Goal: Task Accomplishment & Management: Manage account settings

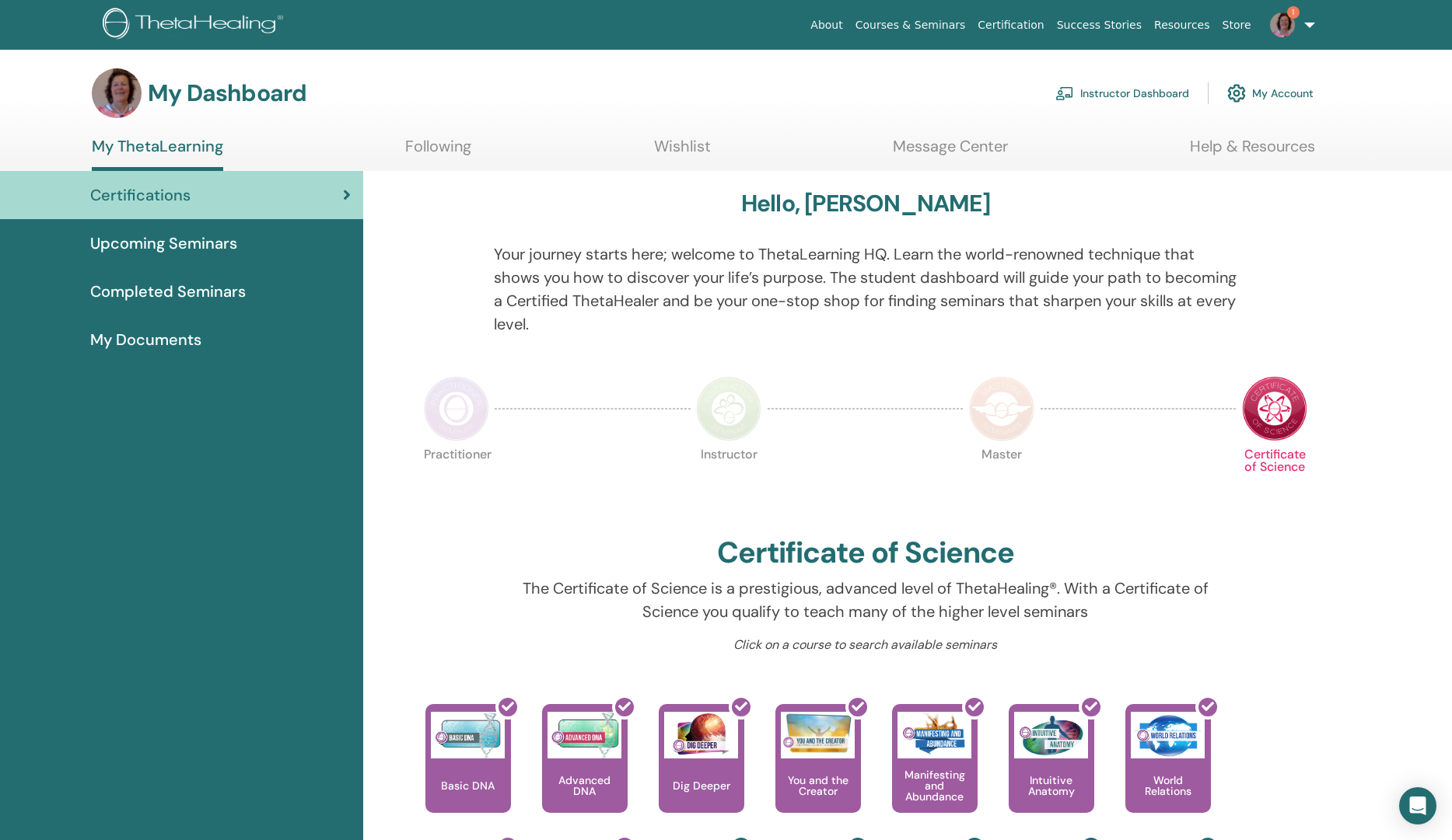
click at [1289, 20] on img at bounding box center [1282, 25] width 25 height 25
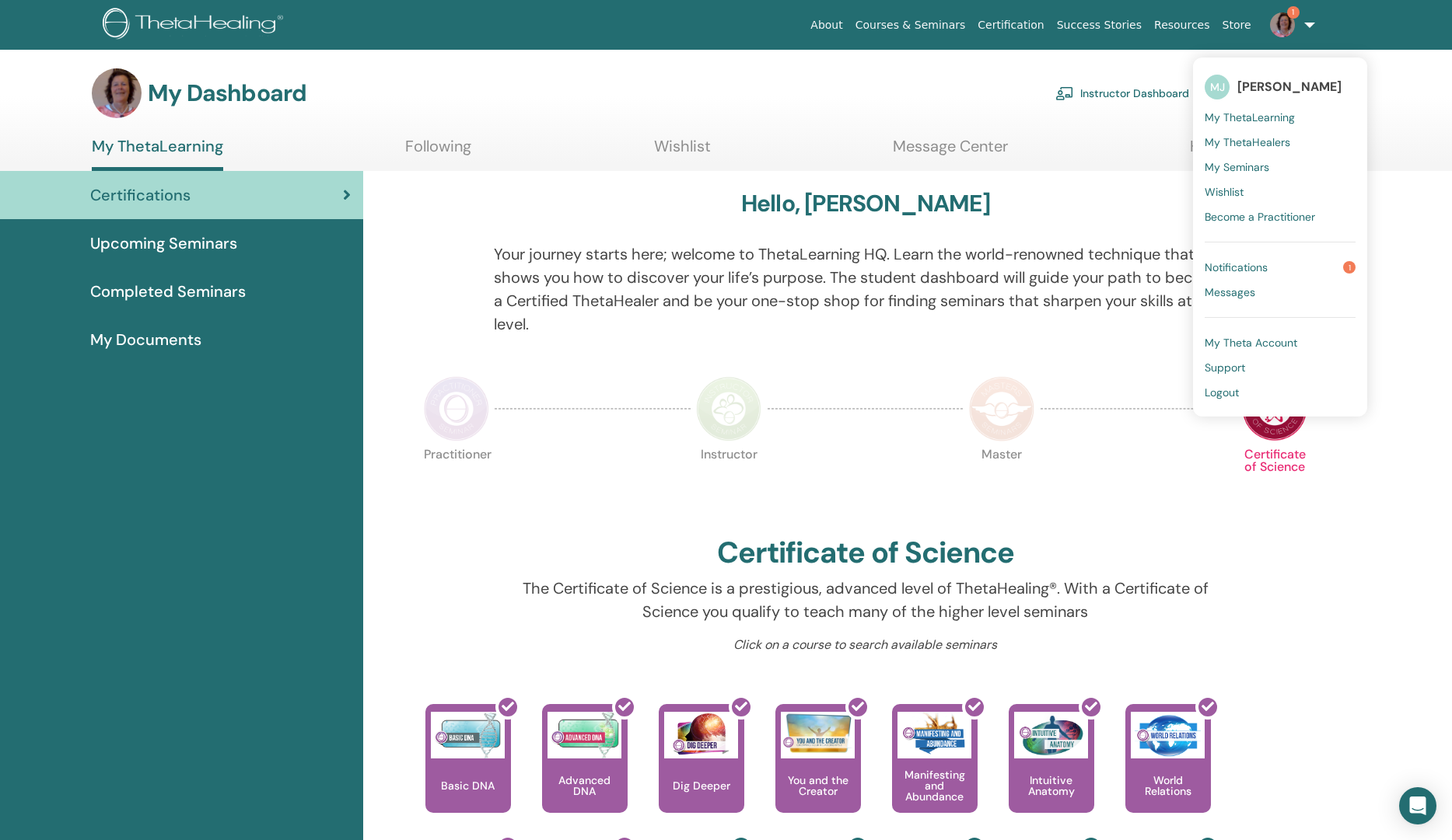
click at [1222, 268] on span "Notifications" at bounding box center [1236, 267] width 63 height 14
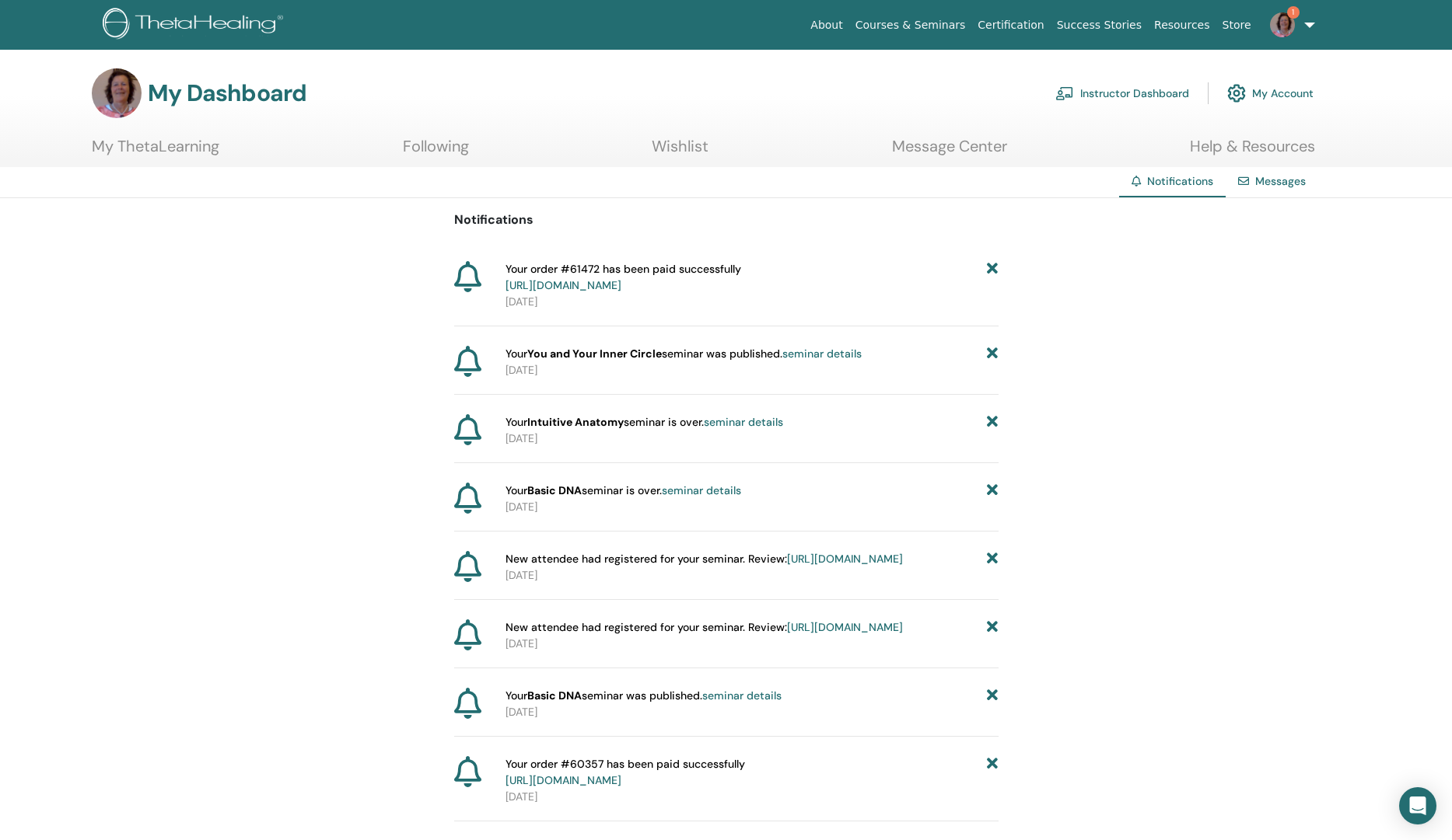
click at [1132, 92] on link "Instructor Dashboard" at bounding box center [1122, 93] width 134 height 34
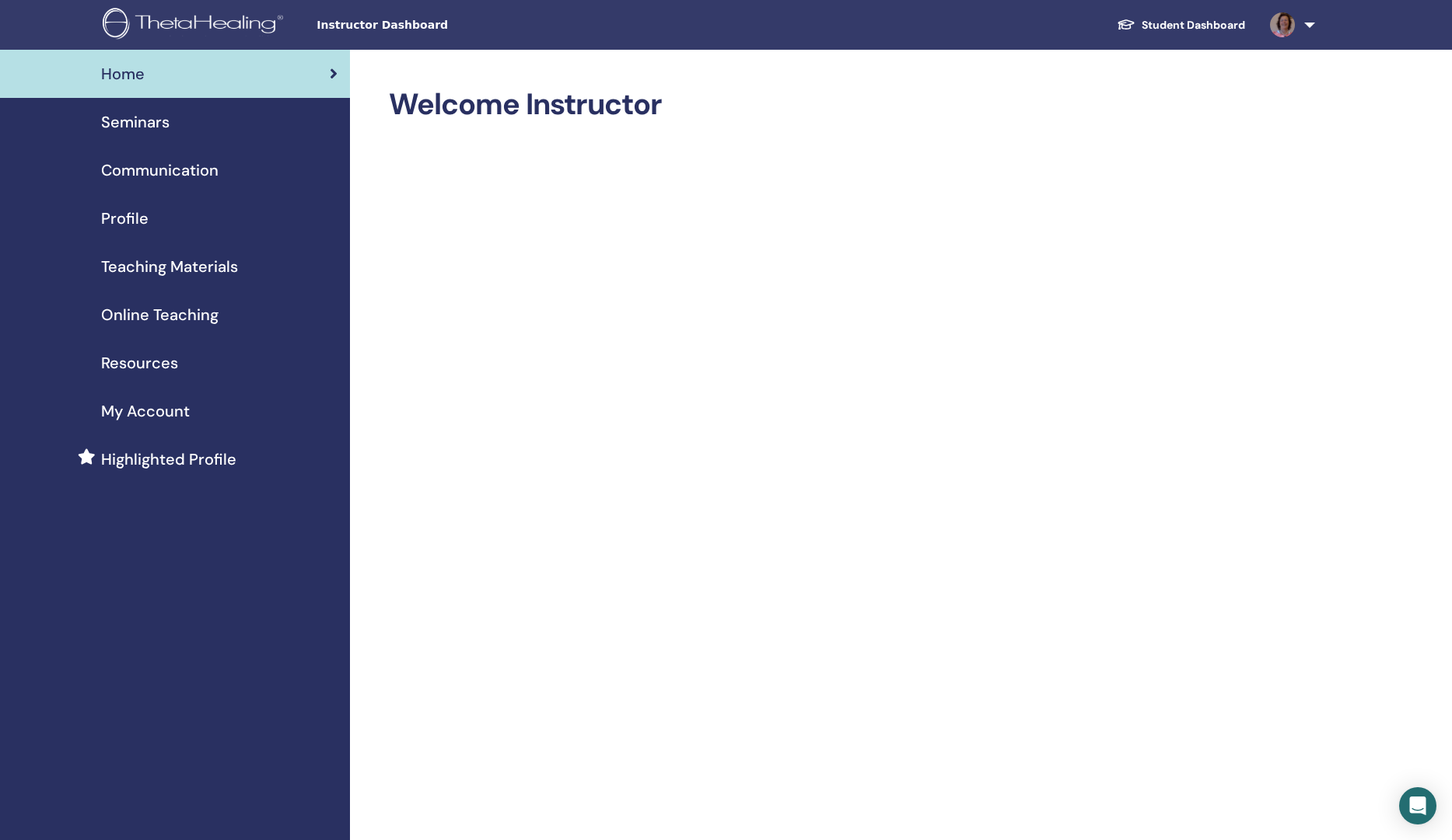
click at [137, 122] on span "Seminars" at bounding box center [135, 122] width 68 height 23
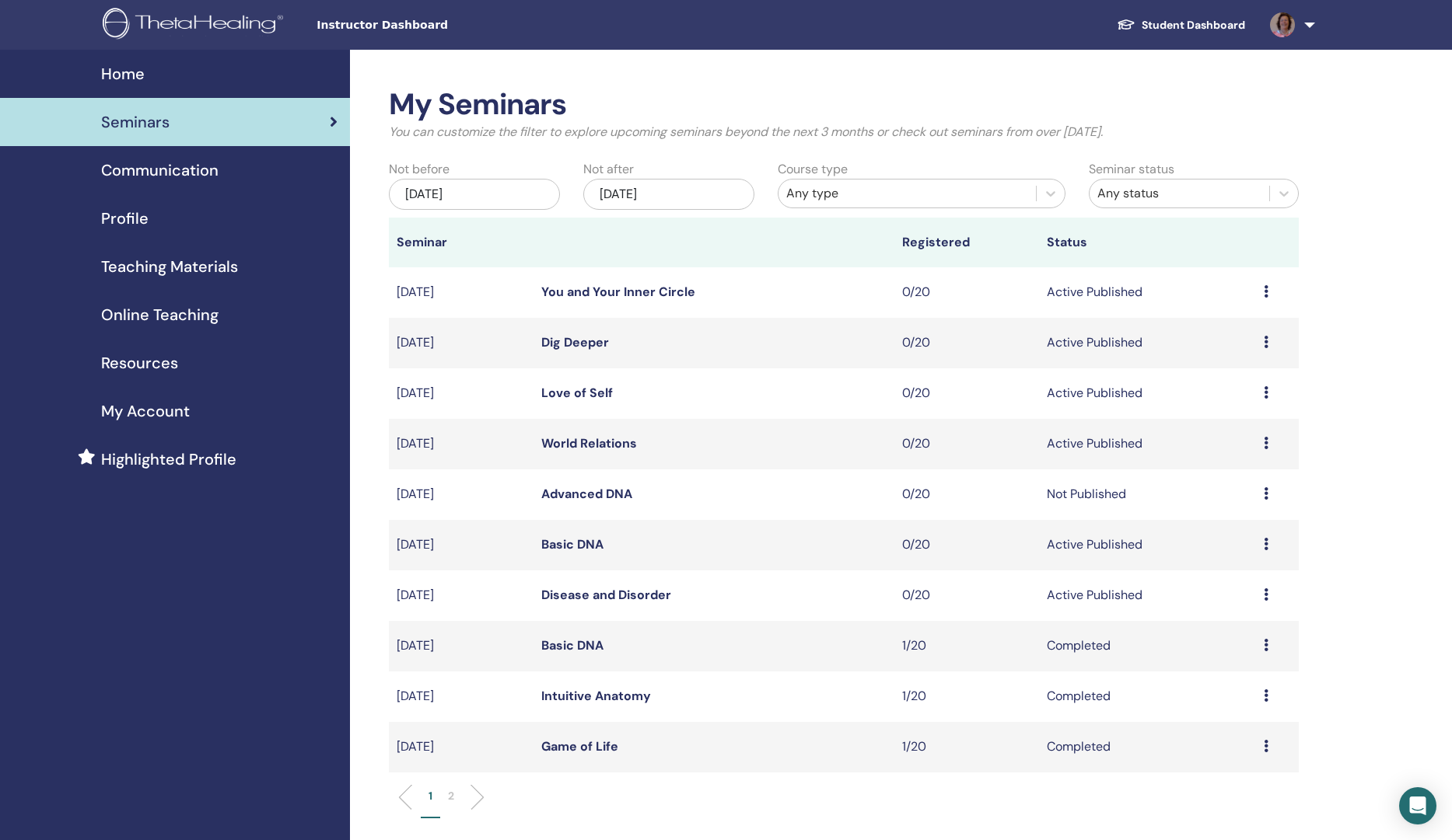
click at [1264, 695] on icon at bounding box center [1266, 696] width 5 height 13
click at [1222, 703] on link "Preview" at bounding box center [1215, 706] width 44 height 17
